Goal: Contribute content: Contribute content

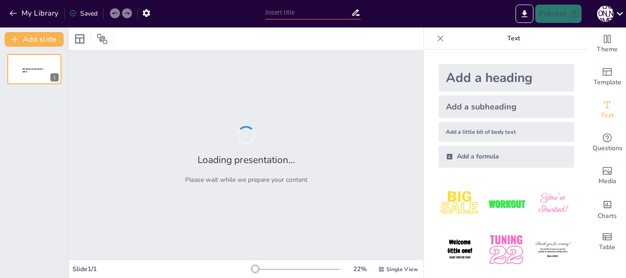
type input "Defining Life: The Essential Characteristics"
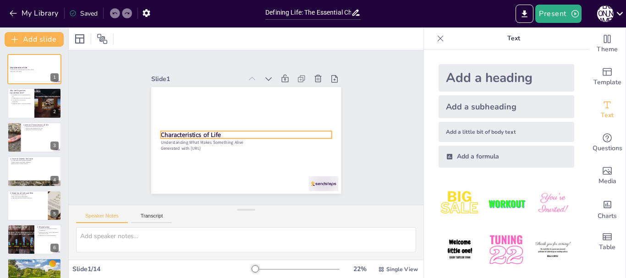
click at [199, 116] on strong "Characteristics of Life" at bounding box center [204, 91] width 47 height 50
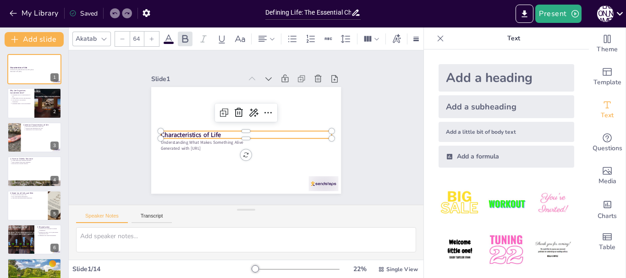
click at [219, 131] on p "Characteristics of Life" at bounding box center [242, 133] width 152 height 93
click at [157, 129] on div "Characteristics of Life Understanding What Makes Something Alive Generated with…" at bounding box center [241, 139] width 217 height 175
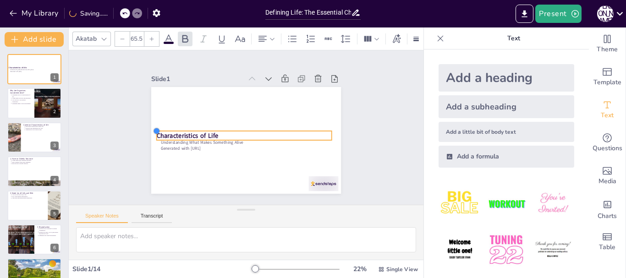
drag, startPoint x: 145, startPoint y: 127, endPoint x: 152, endPoint y: 128, distance: 7.0
click at [202, 52] on div at bounding box center [207, 48] width 10 height 10
click at [167, 138] on div at bounding box center [241, 112] width 163 height 78
click at [453, 76] on div "Add a heading" at bounding box center [507, 78] width 136 height 28
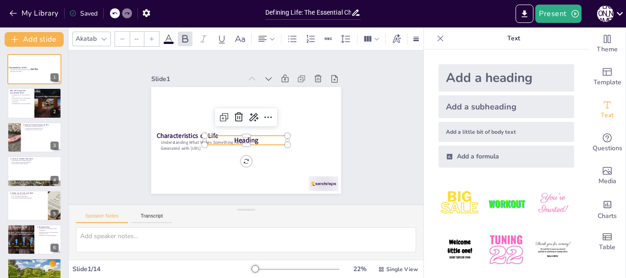
type input "68"
click at [166, 35] on icon at bounding box center [168, 38] width 11 height 11
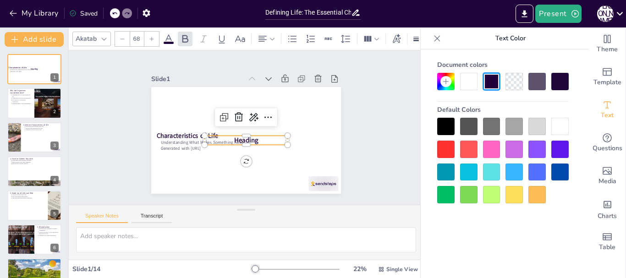
click at [447, 118] on div at bounding box center [445, 126] width 17 height 17
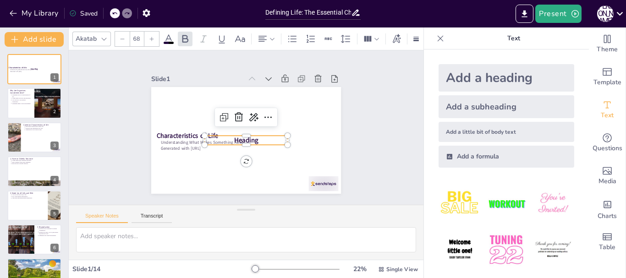
click at [234, 137] on span "Heading" at bounding box center [242, 140] width 26 height 16
click at [248, 138] on span "Heading" at bounding box center [242, 140] width 26 height 16
click at [248, 138] on span "Heading" at bounding box center [236, 136] width 23 height 24
click at [247, 138] on span "Heading" at bounding box center [241, 139] width 26 height 18
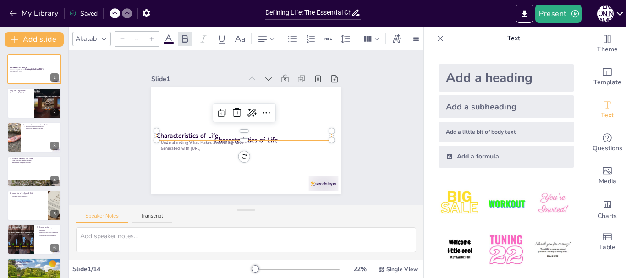
type input "65.5"
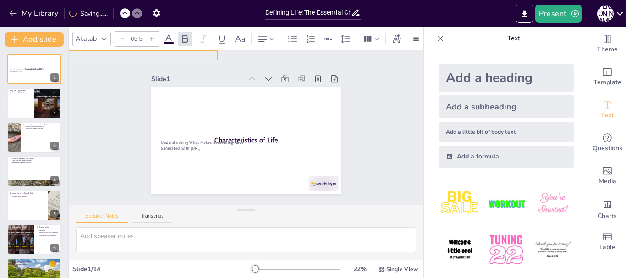
drag, startPoint x: 178, startPoint y: 132, endPoint x: 64, endPoint y: 52, distance: 139.5
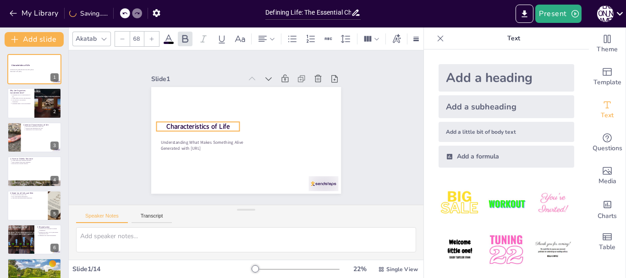
drag, startPoint x: 227, startPoint y: 137, endPoint x: 179, endPoint y: 123, distance: 50.1
click at [179, 123] on span "Characteristics of Life" at bounding box center [205, 103] width 60 height 40
type input "94.5"
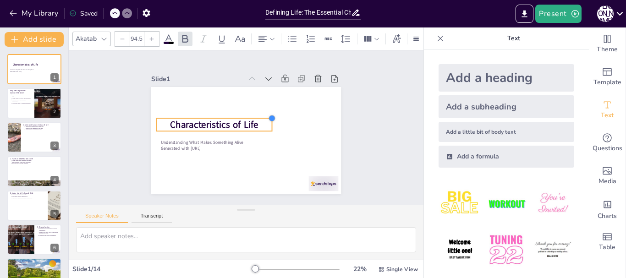
drag, startPoint x: 234, startPoint y: 117, endPoint x: 245, endPoint y: 114, distance: 11.6
click at [245, 114] on div "Understanding What Makes Something Alive Generated with [URL] Characteristics o…" at bounding box center [236, 136] width 206 height 213
click at [446, 199] on img at bounding box center [460, 203] width 43 height 43
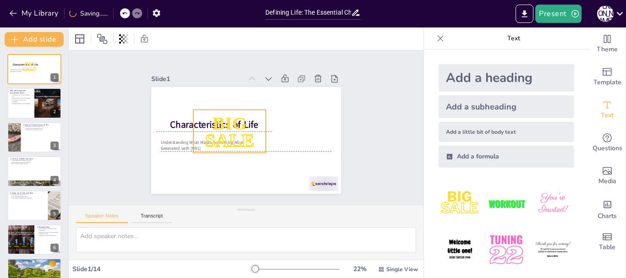
click at [253, 127] on p "SALE" at bounding box center [228, 117] width 54 height 77
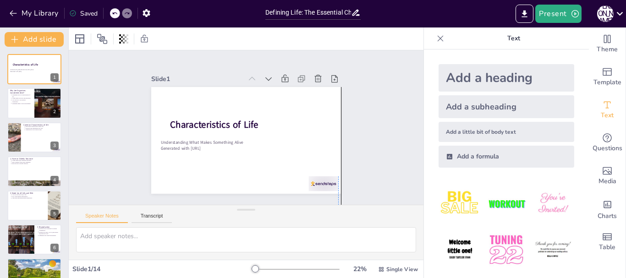
drag, startPoint x: 253, startPoint y: 127, endPoint x: 452, endPoint y: 246, distance: 231.3
click at [463, 106] on div "Add a subheading" at bounding box center [507, 106] width 136 height 23
click at [485, 69] on div "Add a heading" at bounding box center [507, 78] width 136 height 28
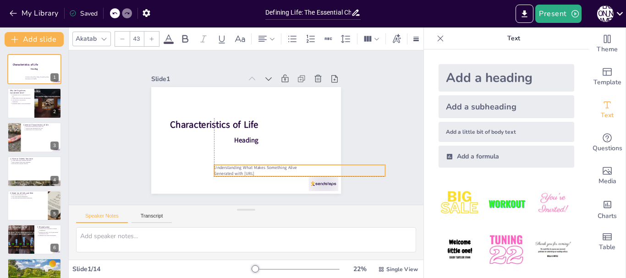
drag, startPoint x: 161, startPoint y: 141, endPoint x: 214, endPoint y: 164, distance: 57.5
click at [214, 164] on p "Understanding What Makes Something Alive" at bounding box center [252, 194] width 119 height 131
click at [215, 166] on p "Understanding What Makes Something Alive" at bounding box center [295, 173] width 171 height 24
click at [215, 166] on p "Understanding What Makes Something Alive" at bounding box center [285, 182] width 165 height 59
click at [215, 166] on p "Understanding What Makes Something Alive" at bounding box center [258, 193] width 131 height 119
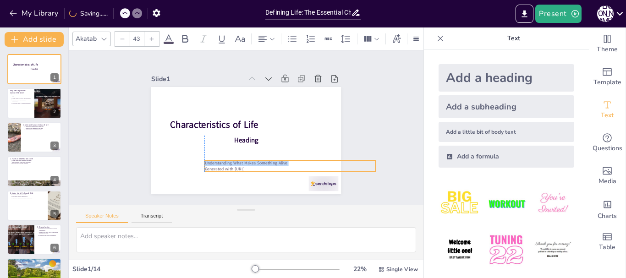
drag, startPoint x: 215, startPoint y: 166, endPoint x: 210, endPoint y: 161, distance: 7.5
click at [210, 161] on p "Understanding What Makes Something Alive" at bounding box center [286, 168] width 171 height 24
click at [215, 165] on p "Generated with [URL]" at bounding box center [280, 177] width 168 height 41
click at [215, 165] on p "Generated with [URL]" at bounding box center [275, 180] width 165 height 59
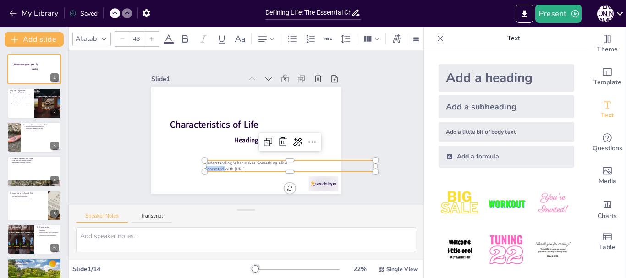
click at [215, 165] on p "Generated with [URL]" at bounding box center [232, 186] width 91 height 151
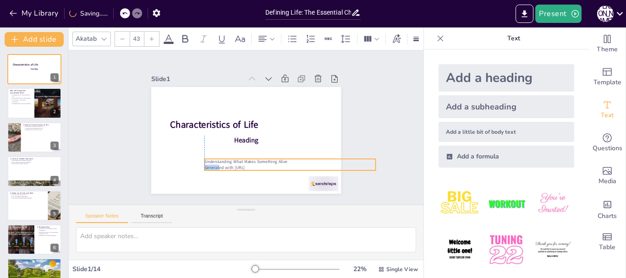
click at [213, 162] on p "Generated with [URL]" at bounding box center [281, 175] width 168 height 41
click at [212, 161] on p "Understanding What Makes Something Alive" at bounding box center [277, 173] width 165 height 59
click at [212, 161] on p "Understanding What Makes Something Alive" at bounding box center [256, 182] width 131 height 119
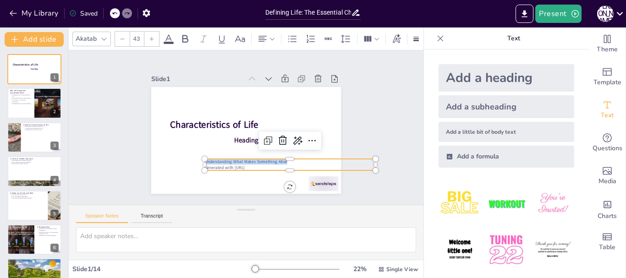
click at [212, 161] on p "Understanding What Makes Something Alive" at bounding box center [262, 180] width 142 height 105
click at [212, 161] on p "Understanding What Makes Something Alive" at bounding box center [272, 176] width 159 height 75
click at [209, 160] on p "Understanding What Makes Something Alive" at bounding box center [267, 179] width 151 height 91
click at [209, 160] on p "Understanding What Makes Something Alive" at bounding box center [238, 182] width 91 height 151
click at [209, 160] on p "Understanding What Makes Something Alive" at bounding box center [277, 173] width 165 height 59
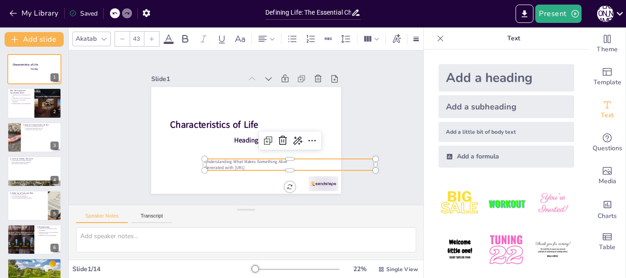
click at [231, 164] on p "Generated with [URL]" at bounding box center [275, 179] width 165 height 58
click at [231, 164] on p "Generated with [URL]" at bounding box center [270, 182] width 159 height 75
click at [219, 163] on p "Generated with [URL]" at bounding box center [197, 162] width 41 height 168
click at [230, 163] on p "Generated with [URL]" at bounding box center [275, 179] width 165 height 58
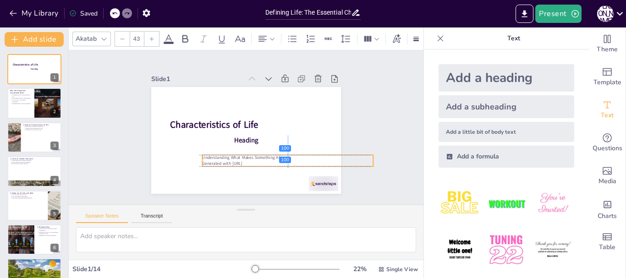
click at [224, 160] on p "Generated with [URL]" at bounding box center [275, 175] width 165 height 58
click at [224, 160] on p "Generated with [URL]" at bounding box center [263, 179] width 151 height 91
click at [224, 160] on p "Generated with [URL]" at bounding box center [241, 182] width 105 height 142
click at [223, 163] on p "Generated with [URL]" at bounding box center [241, 182] width 105 height 142
click at [203, 156] on p "Understanding What Makes Something Alive" at bounding box center [258, 179] width 131 height 119
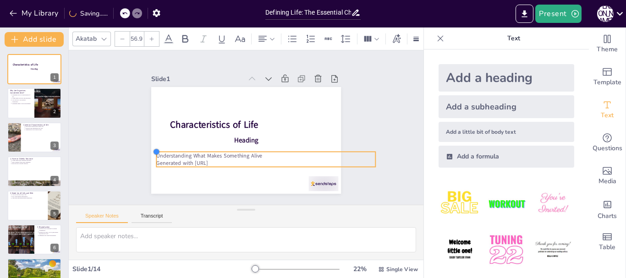
type input "55.1"
click at [191, 152] on div "Characteristics of Life Heading Understanding What Makes Something Alive Genera…" at bounding box center [233, 128] width 107 height 190
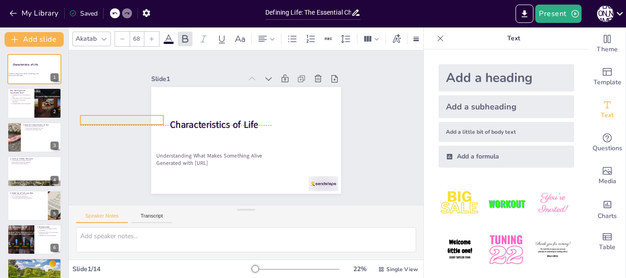
drag, startPoint x: 232, startPoint y: 136, endPoint x: 108, endPoint y: 113, distance: 126.3
click at [108, 113] on div "Slide 1 Understanding What Makes Something Alive Generated with [URL] Character…" at bounding box center [246, 128] width 385 height 257
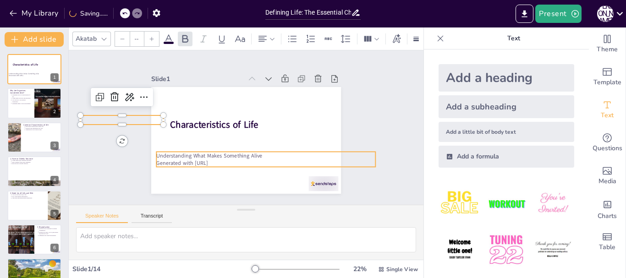
type input "55.1"
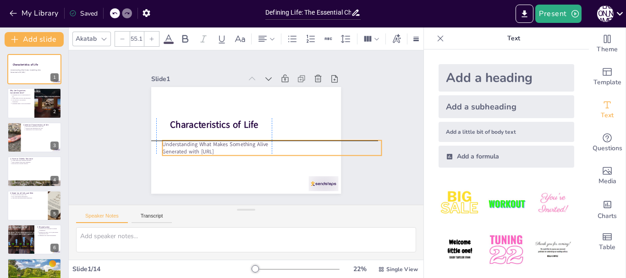
drag, startPoint x: 223, startPoint y: 158, endPoint x: 226, endPoint y: 145, distance: 13.6
click at [226, 145] on div "Understanding What Makes Something Alive Generated with [URL]" at bounding box center [261, 156] width 206 height 103
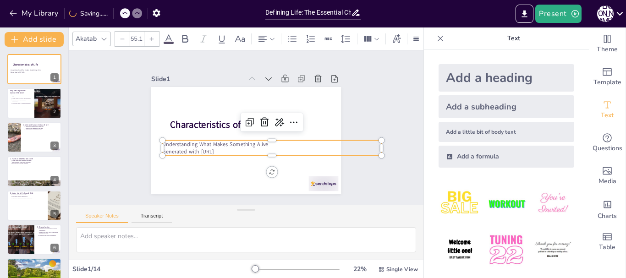
click at [210, 141] on p "Understanding What Makes Something Alive" at bounding box center [257, 156] width 182 height 135
click at [210, 141] on p "Understanding What Makes Something Alive" at bounding box center [260, 155] width 193 height 116
click at [209, 142] on p "Understanding What Makes Something Alive" at bounding box center [254, 157] width 168 height 152
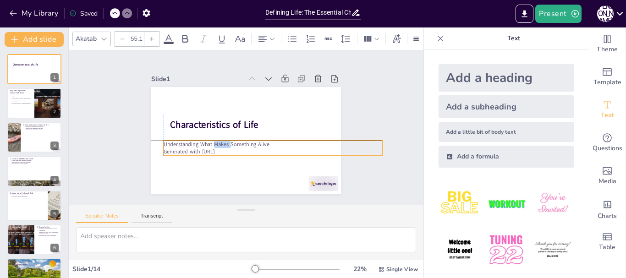
click at [210, 142] on p "Understanding What Makes Something Alive" at bounding box center [263, 154] width 203 height 96
click at [210, 142] on p "Understanding What Makes Something Alive" at bounding box center [242, 158] width 96 height 203
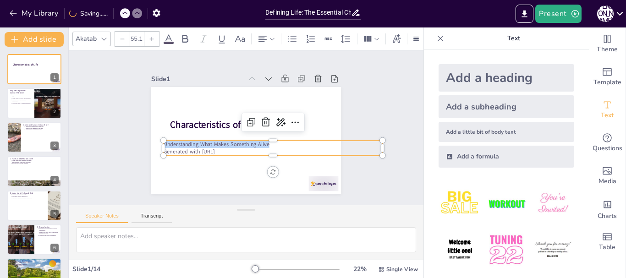
click at [210, 143] on p "Understanding What Makes Something Alive" at bounding box center [258, 156] width 182 height 135
click at [210, 143] on p "Understanding What Makes Something Alive" at bounding box center [255, 158] width 168 height 152
click at [210, 143] on p "Understanding What Makes Something Alive" at bounding box center [258, 156] width 182 height 135
click at [210, 143] on p "Understanding What Makes Something Alive" at bounding box center [255, 158] width 168 height 152
click at [212, 145] on p "Generated with [URL]" at bounding box center [250, 164] width 168 height 152
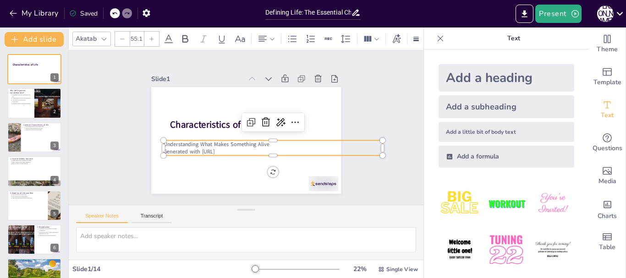
click at [212, 145] on p "Generated with [URL]" at bounding box center [246, 164] width 152 height 168
click at [212, 145] on p "Generated with [URL]" at bounding box center [254, 162] width 182 height 135
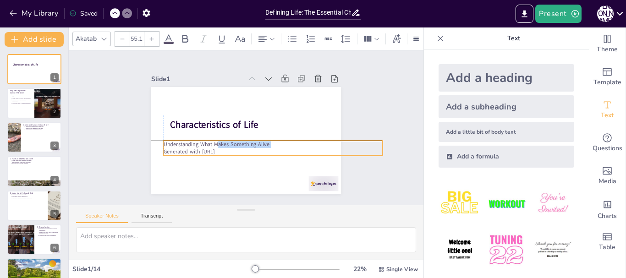
click at [212, 143] on div "Understanding What Makes Something Alive Generated with [URL]" at bounding box center [262, 157] width 206 height 103
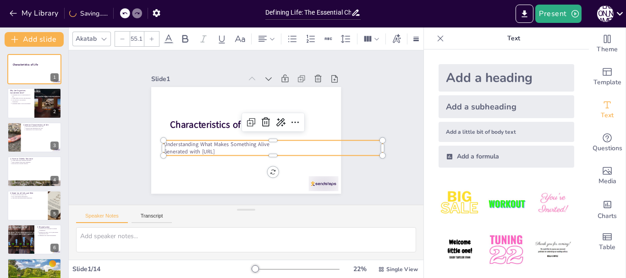
click at [223, 147] on p "Generated with [URL]" at bounding box center [268, 157] width 216 height 53
click at [226, 149] on p "Generated with [URL]" at bounding box center [256, 162] width 193 height 116
click at [233, 143] on p "Understanding What Makes Something Alive" at bounding box center [268, 149] width 216 height 53
click at [233, 143] on p "Understanding What Makes Something Alive" at bounding box center [245, 157] width 116 height 193
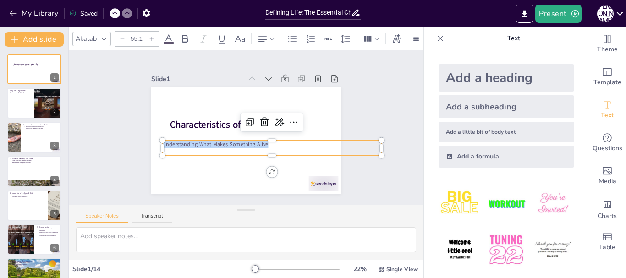
click at [233, 143] on p "Understanding What Makes Something Alive" at bounding box center [268, 149] width 216 height 53
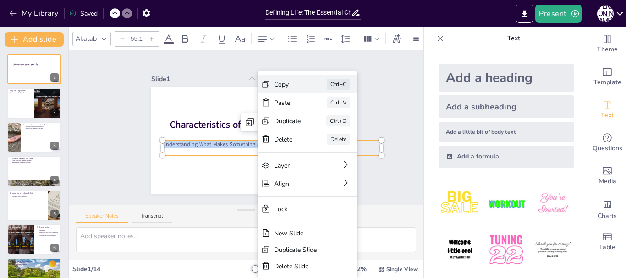
click at [308, 166] on div "Copy Ctrl+C" at bounding box center [356, 199] width 96 height 66
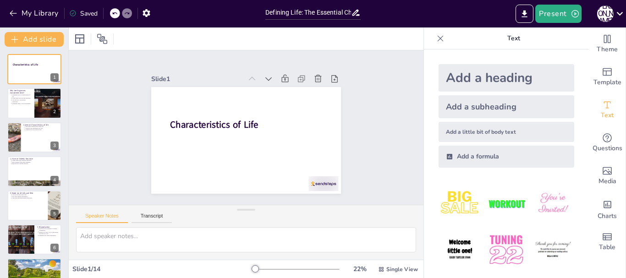
click at [469, 79] on div "Add a heading" at bounding box center [507, 78] width 136 height 28
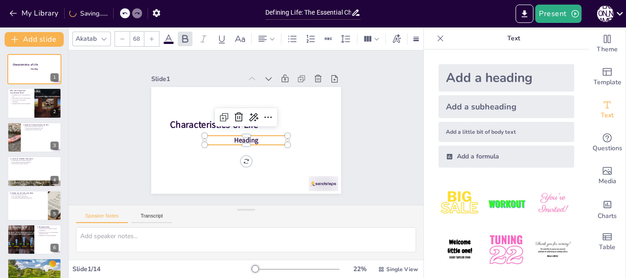
click at [250, 136] on span "Heading" at bounding box center [240, 139] width 26 height 20
click at [248, 136] on span "Heading" at bounding box center [236, 136] width 23 height 24
click at [250, 136] on span "Heading" at bounding box center [242, 140] width 26 height 16
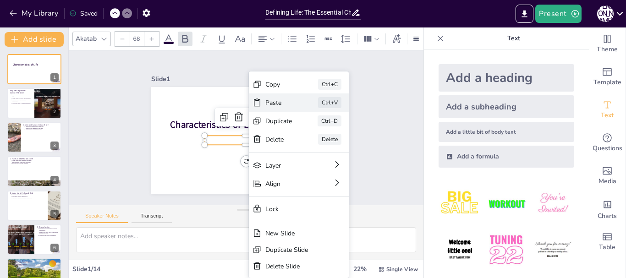
click at [249, 218] on div "Paste" at bounding box center [242, 232] width 14 height 28
click at [315, 183] on div "Paste" at bounding box center [329, 192] width 28 height 19
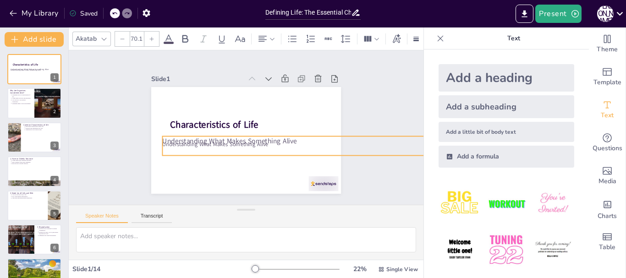
type input "68.4"
drag, startPoint x: 376, startPoint y: 136, endPoint x: 369, endPoint y: 132, distance: 7.4
click at [369, 132] on div "Slide 1 Characteristics of Life Heading Understanding What Makes Something Aliv…" at bounding box center [246, 128] width 387 height 286
click at [368, 121] on div "Slide 1 Characteristics of Life Heading Understanding What Makes Something Aliv…" at bounding box center [246, 127] width 385 height 311
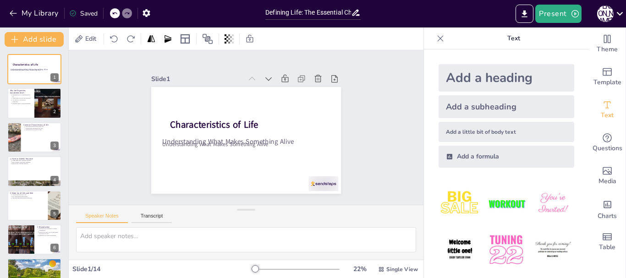
click at [115, 14] on icon at bounding box center [114, 13] width 5 height 2
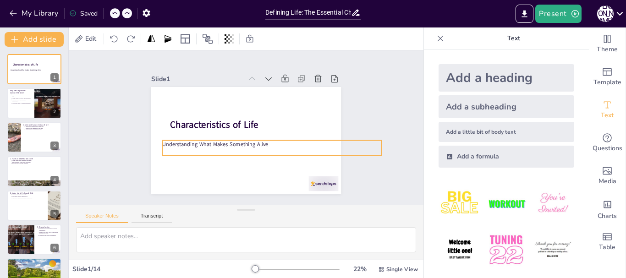
click at [204, 143] on p "Understanding What Makes Something Alive" at bounding box center [254, 157] width 168 height 152
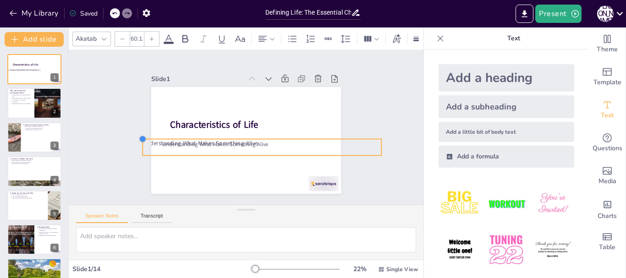
drag, startPoint x: 155, startPoint y: 135, endPoint x: 149, endPoint y: 133, distance: 6.1
click at [149, 133] on div "Characteristics of Life Heading Understanding What Makes Something Alive Unders…" at bounding box center [242, 140] width 214 height 160
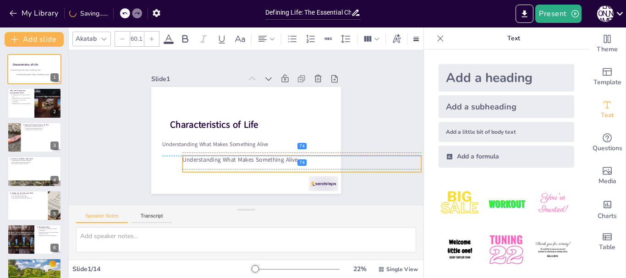
drag, startPoint x: 174, startPoint y: 145, endPoint x: 214, endPoint y: 161, distance: 42.8
click at [214, 161] on p at bounding box center [239, 196] width 127 height 211
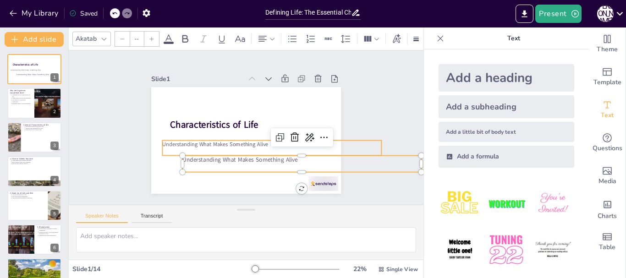
type input "55.1"
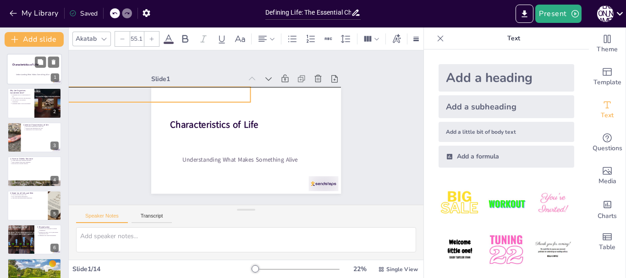
drag, startPoint x: 183, startPoint y: 140, endPoint x: 28, endPoint y: 81, distance: 166.9
click at [28, 81] on div "Document fonts Akatab Recently used Mulish Popular fonts Lato Montserrat Open S…" at bounding box center [313, 153] width 626 height 251
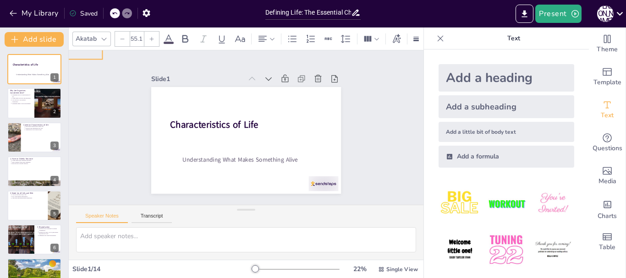
drag, startPoint x: 145, startPoint y: 87, endPoint x: 4, endPoint y: 49, distance: 146.3
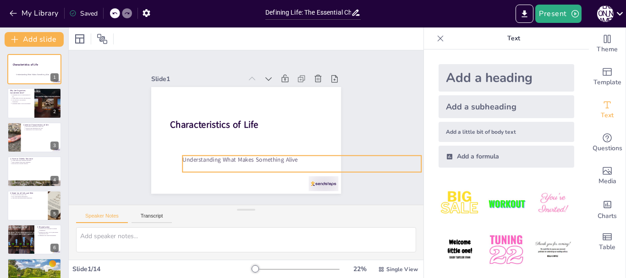
click at [201, 160] on p "Understanding What Makes Something Alive" at bounding box center [284, 179] width 222 height 105
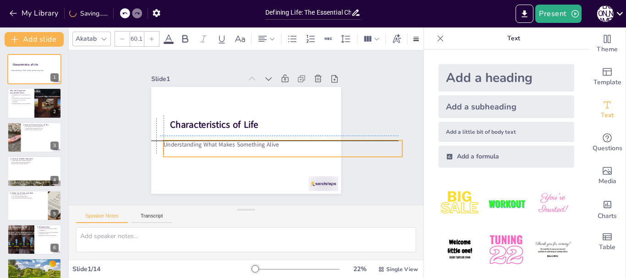
drag, startPoint x: 194, startPoint y: 154, endPoint x: 178, endPoint y: 141, distance: 20.2
click at [178, 141] on p "Understanding What Makes Something Alive" at bounding box center [276, 155] width 230 height 82
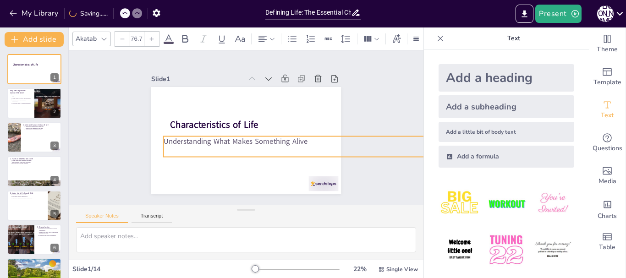
type input "75.1"
drag, startPoint x: 396, startPoint y: 135, endPoint x: 356, endPoint y: 131, distance: 40.1
click at [356, 131] on div "Slide 1 Characteristics of Life Heading Understanding What Makes Something Aliv…" at bounding box center [246, 127] width 273 height 249
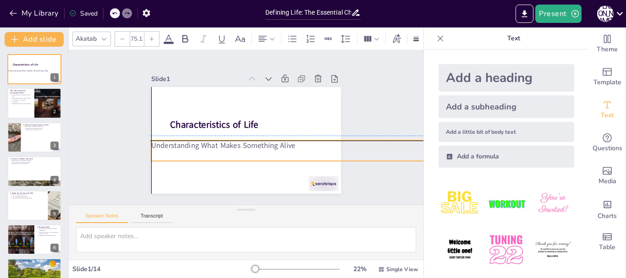
drag, startPoint x: 280, startPoint y: 142, endPoint x: 267, endPoint y: 144, distance: 13.4
click at [267, 144] on p "Understanding What Makes Something Alive" at bounding box center [284, 170] width 264 height 158
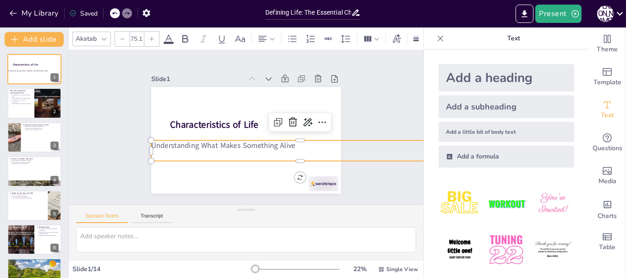
click at [287, 138] on p "Understanding What Makes Something Alive" at bounding box center [284, 170] width 264 height 158
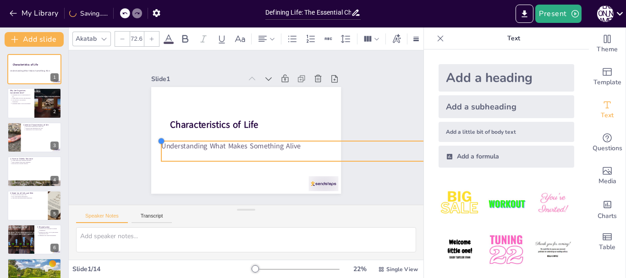
type input "72.5"
drag, startPoint x: 145, startPoint y: 136, endPoint x: 155, endPoint y: 137, distance: 10.1
click at [157, 119] on div at bounding box center [161, 114] width 9 height 9
drag, startPoint x: 299, startPoint y: 139, endPoint x: 294, endPoint y: 136, distance: 6.4
click at [294, 136] on div "Characteristics of Life Heading Understanding What Makes Something Alive" at bounding box center [266, 92] width 165 height 95
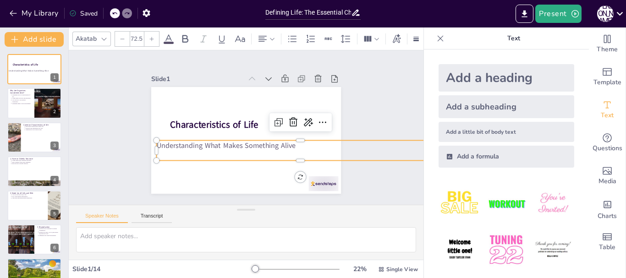
click at [374, 110] on div "Slide 1 Characteristics of Life Heading Understanding What Makes Something Aliv…" at bounding box center [246, 128] width 378 height 334
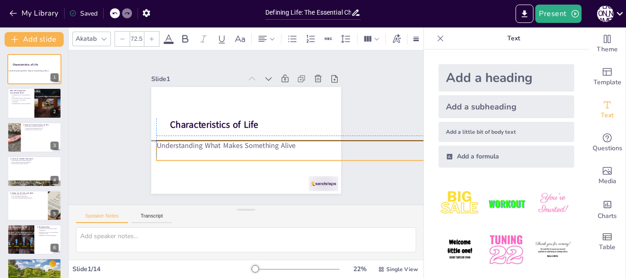
click at [275, 142] on p "Understanding What Makes Something Alive" at bounding box center [284, 170] width 254 height 153
click at [366, 112] on div "Slide 1 Characteristics of Life Heading Understanding What Makes Something Aliv…" at bounding box center [245, 127] width 379 height 225
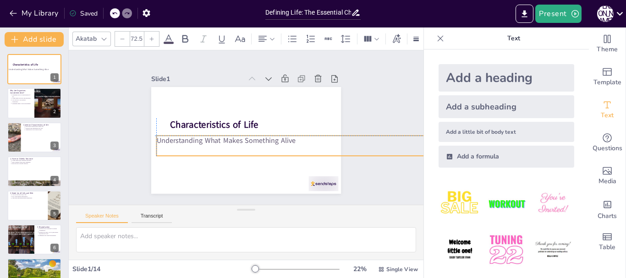
click at [270, 138] on p "Understanding What Makes Something Alive" at bounding box center [293, 157] width 277 height 99
type input "70.8"
drag, startPoint x: 149, startPoint y: 130, endPoint x: 155, endPoint y: 131, distance: 6.9
click at [159, 123] on div at bounding box center [163, 119] width 9 height 9
click at [368, 127] on div "Slide 1 Characteristics of Life Heading Understanding What Makes Something Aliv…" at bounding box center [246, 127] width 385 height 311
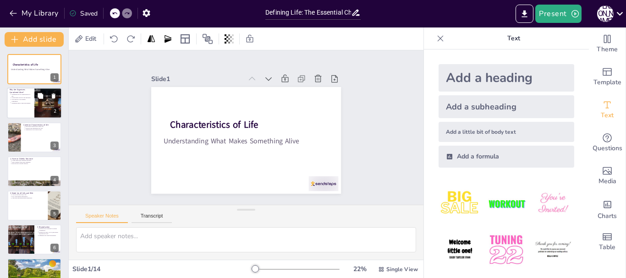
click at [36, 102] on div at bounding box center [48, 103] width 55 height 31
type textarea "This point emphasizes that the definition of life is based on specific traits. …"
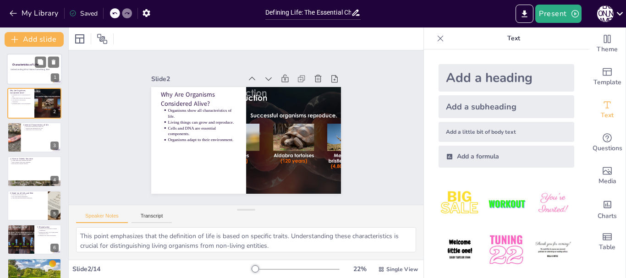
click at [35, 68] on p "Understanding What Makes Something Alive" at bounding box center [52, 69] width 82 height 3
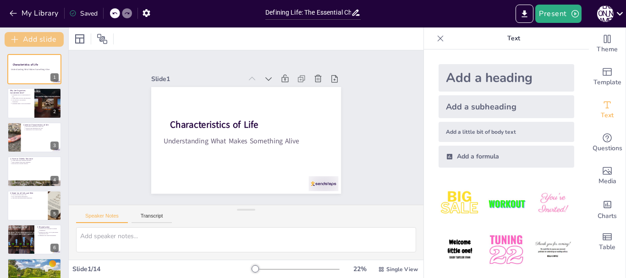
click at [42, 38] on button "Add slide" at bounding box center [34, 39] width 59 height 15
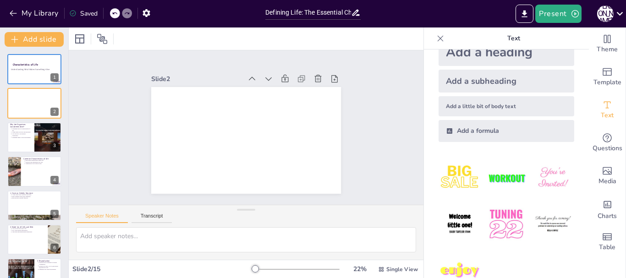
scroll to position [50, 0]
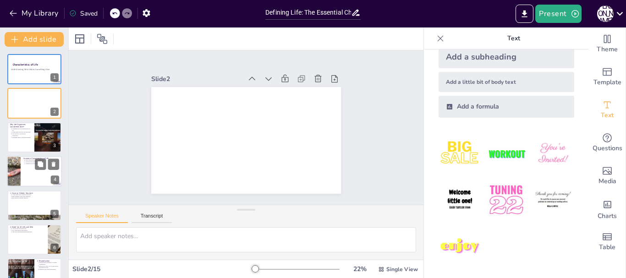
click at [16, 177] on div at bounding box center [13, 171] width 47 height 31
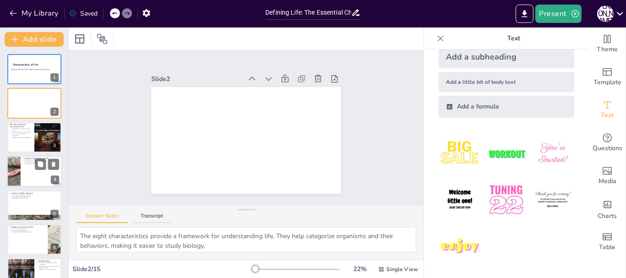
scroll to position [9, 0]
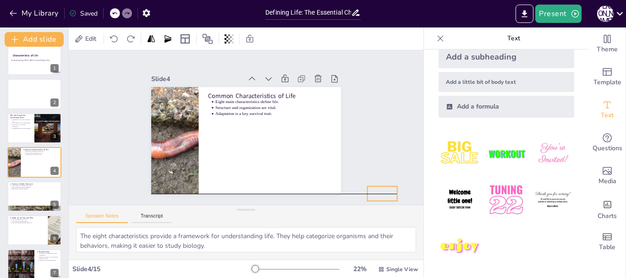
drag, startPoint x: 327, startPoint y: 175, endPoint x: 388, endPoint y: 189, distance: 63.2
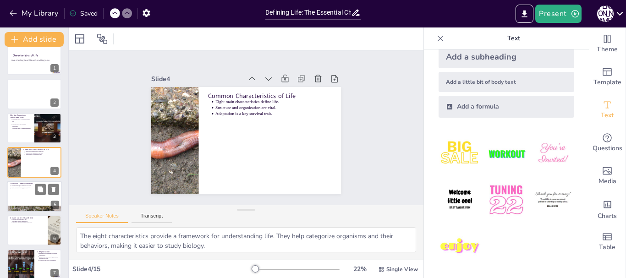
click at [23, 198] on div at bounding box center [34, 196] width 55 height 31
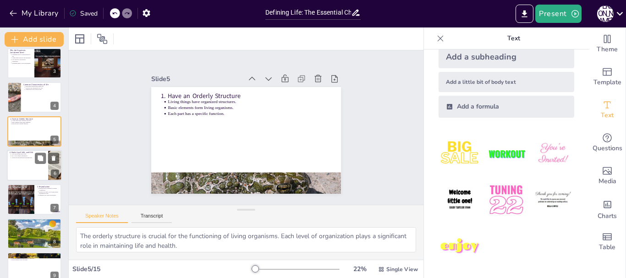
scroll to position [89, 0]
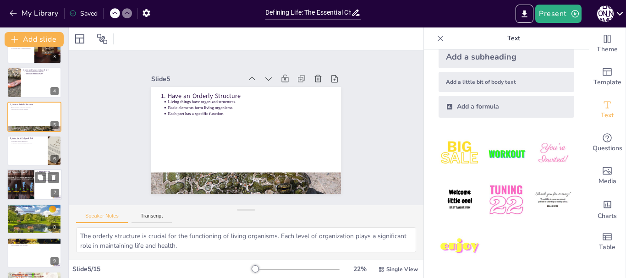
click at [25, 181] on div at bounding box center [20, 185] width 55 height 31
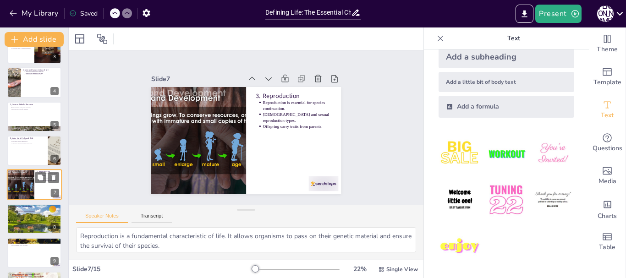
scroll to position [111, 0]
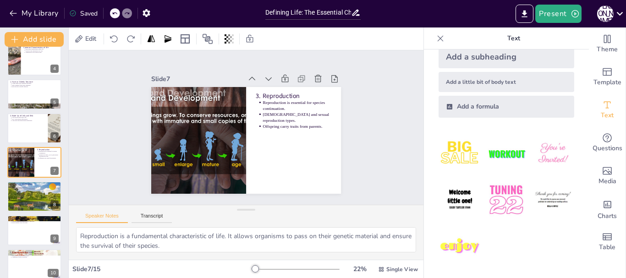
drag, startPoint x: 315, startPoint y: 179, endPoint x: 471, endPoint y: 173, distance: 156.9
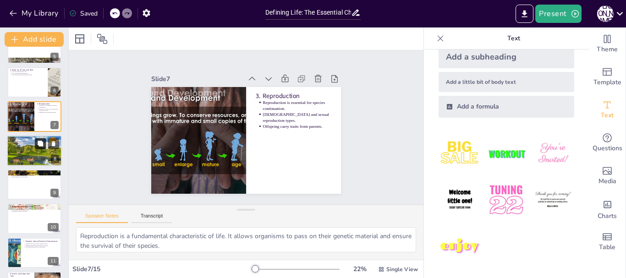
click at [38, 149] on button at bounding box center [40, 143] width 11 height 11
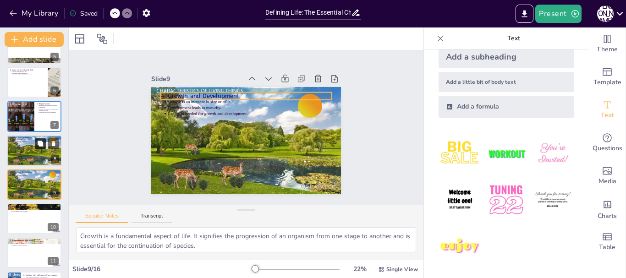
scroll to position [180, 0]
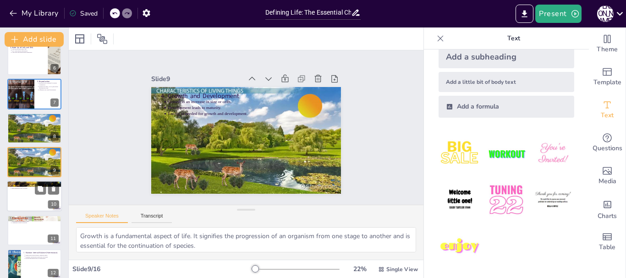
click at [18, 202] on div at bounding box center [34, 196] width 55 height 31
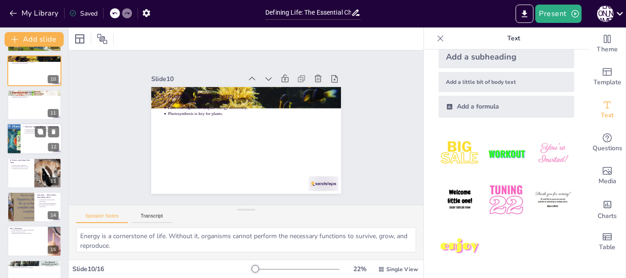
click at [24, 141] on div at bounding box center [34, 138] width 55 height 31
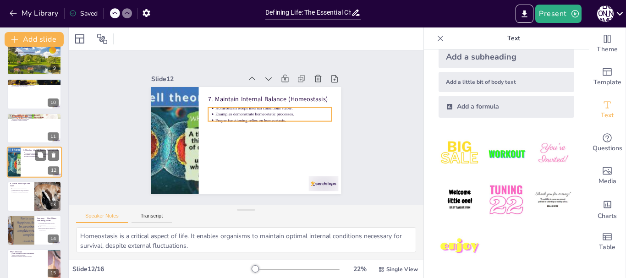
click at [30, 156] on p "Proper functioning relies on homeostasis." at bounding box center [43, 157] width 34 height 2
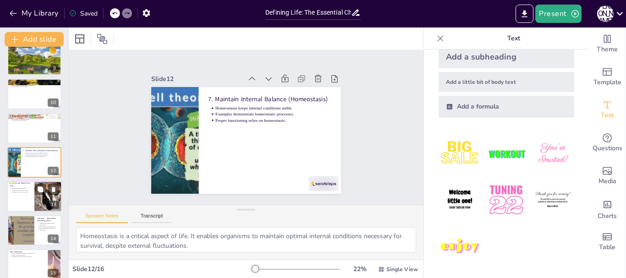
click at [22, 194] on div at bounding box center [34, 196] width 55 height 31
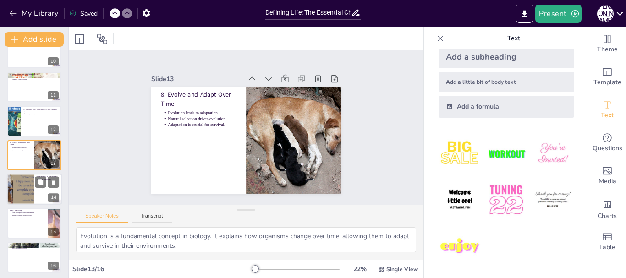
scroll to position [325, 0]
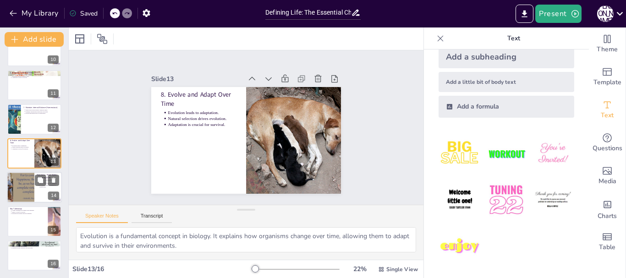
click at [27, 194] on div at bounding box center [20, 187] width 55 height 31
type textarea "The characteristics of life serve as a guideline for identifying living organis…"
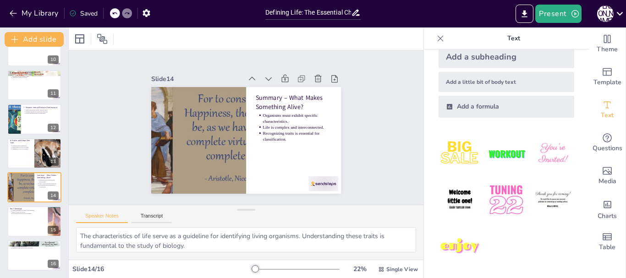
click at [28, 204] on div "Characteristics of Life Heading Understanding What Makes Something Alive 1 2 Wh…" at bounding box center [34, 0] width 68 height 542
